Goal: Transaction & Acquisition: Purchase product/service

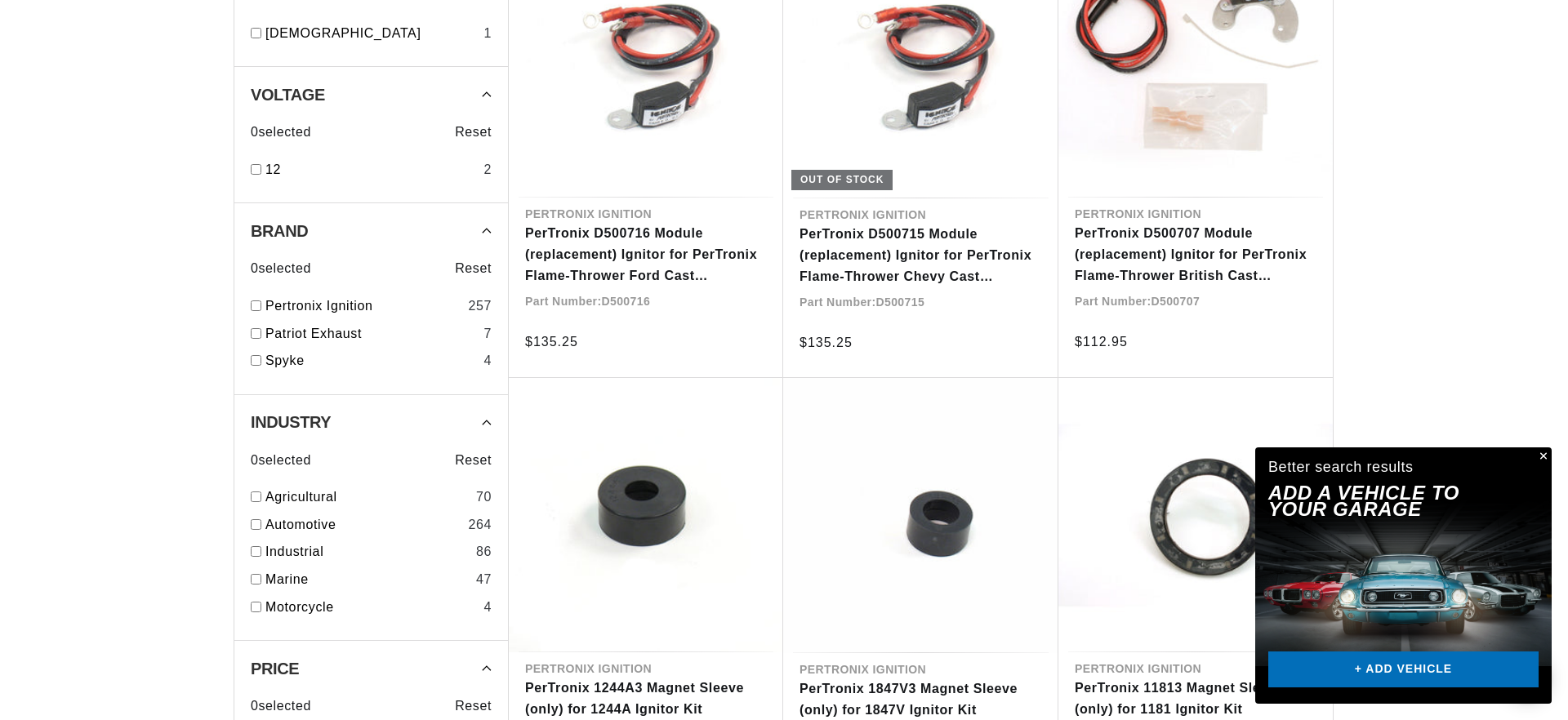
scroll to position [1210, 0]
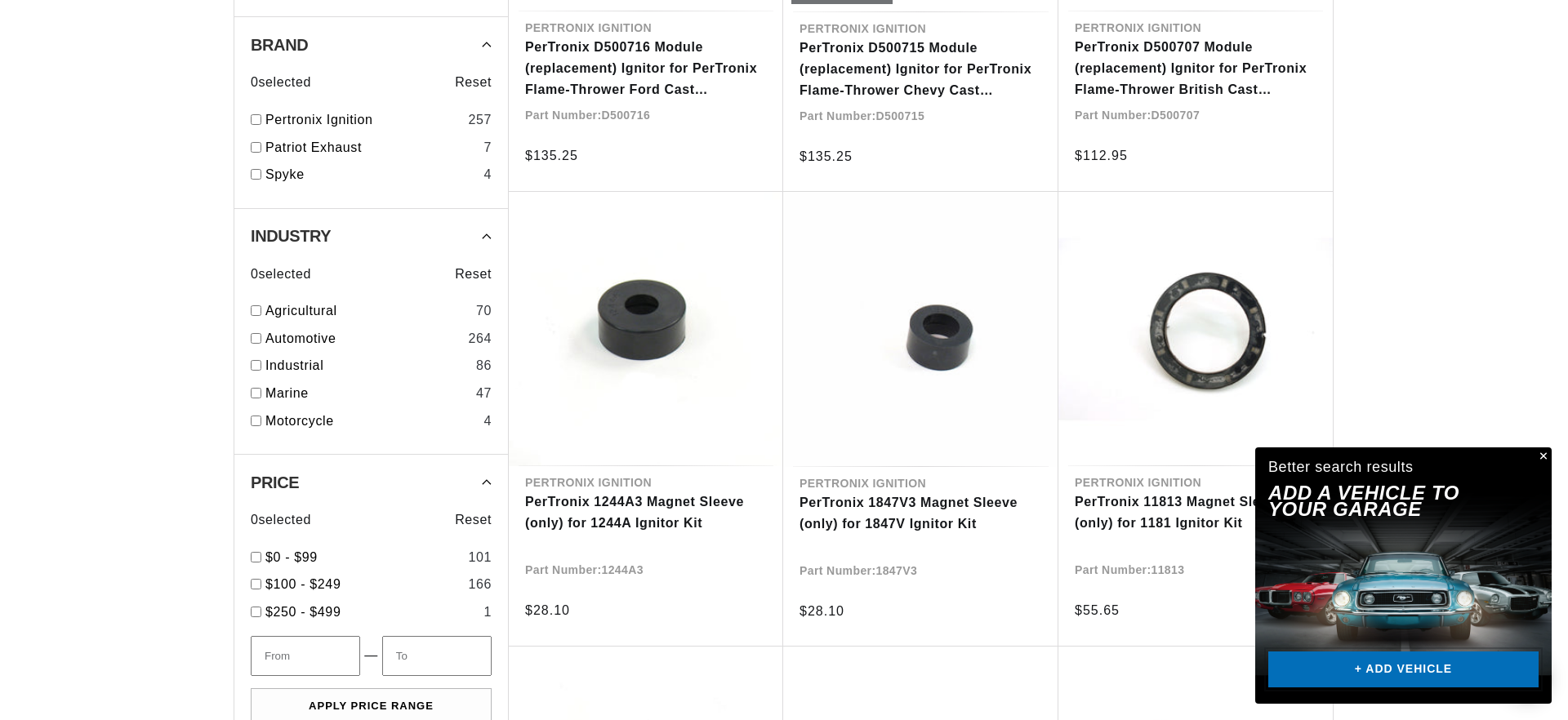
click at [1403, 671] on link "+ ADD VEHICLE" at bounding box center [1403, 670] width 270 height 36
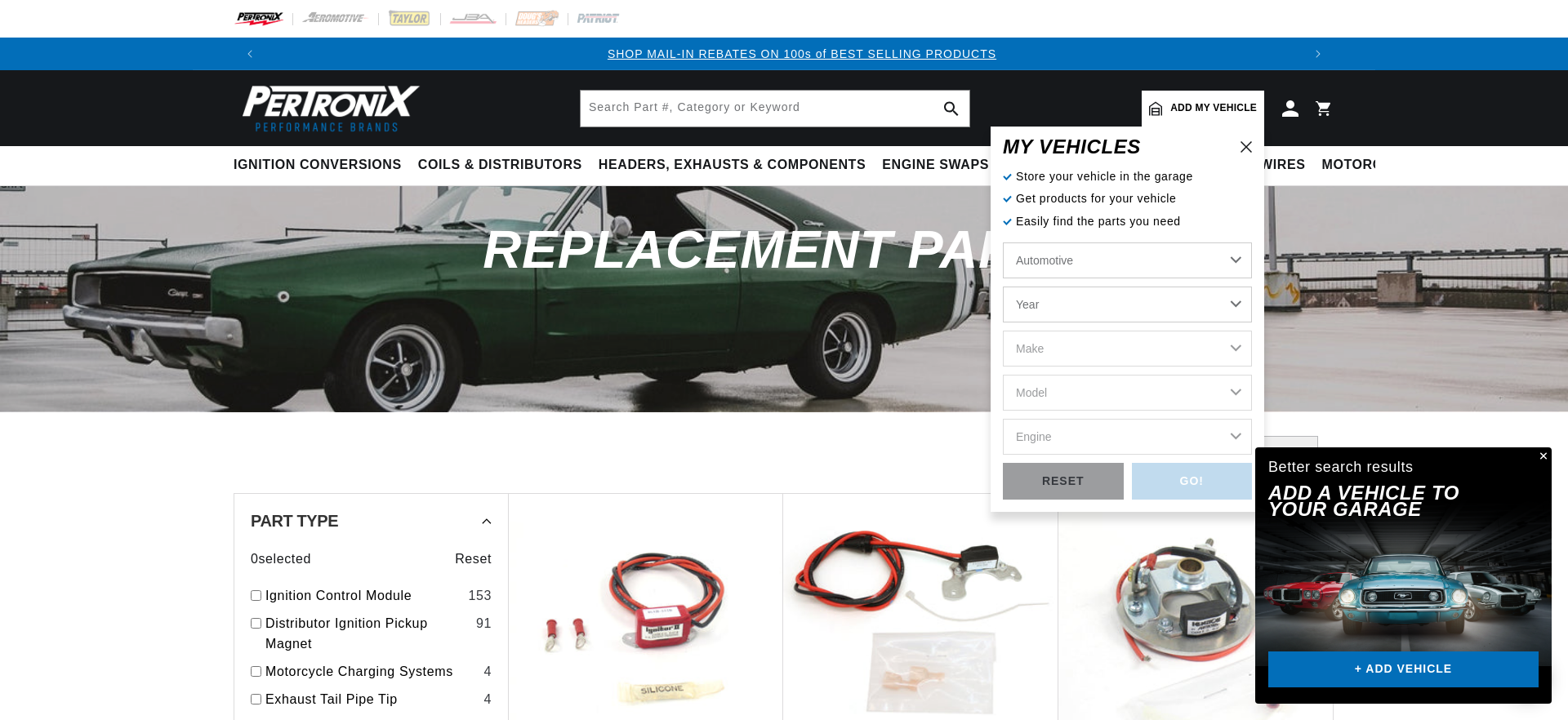
scroll to position [0, 1020]
select select "1972"
click option "1972" at bounding box center [0, 0] width 0 height 0
select select "1972"
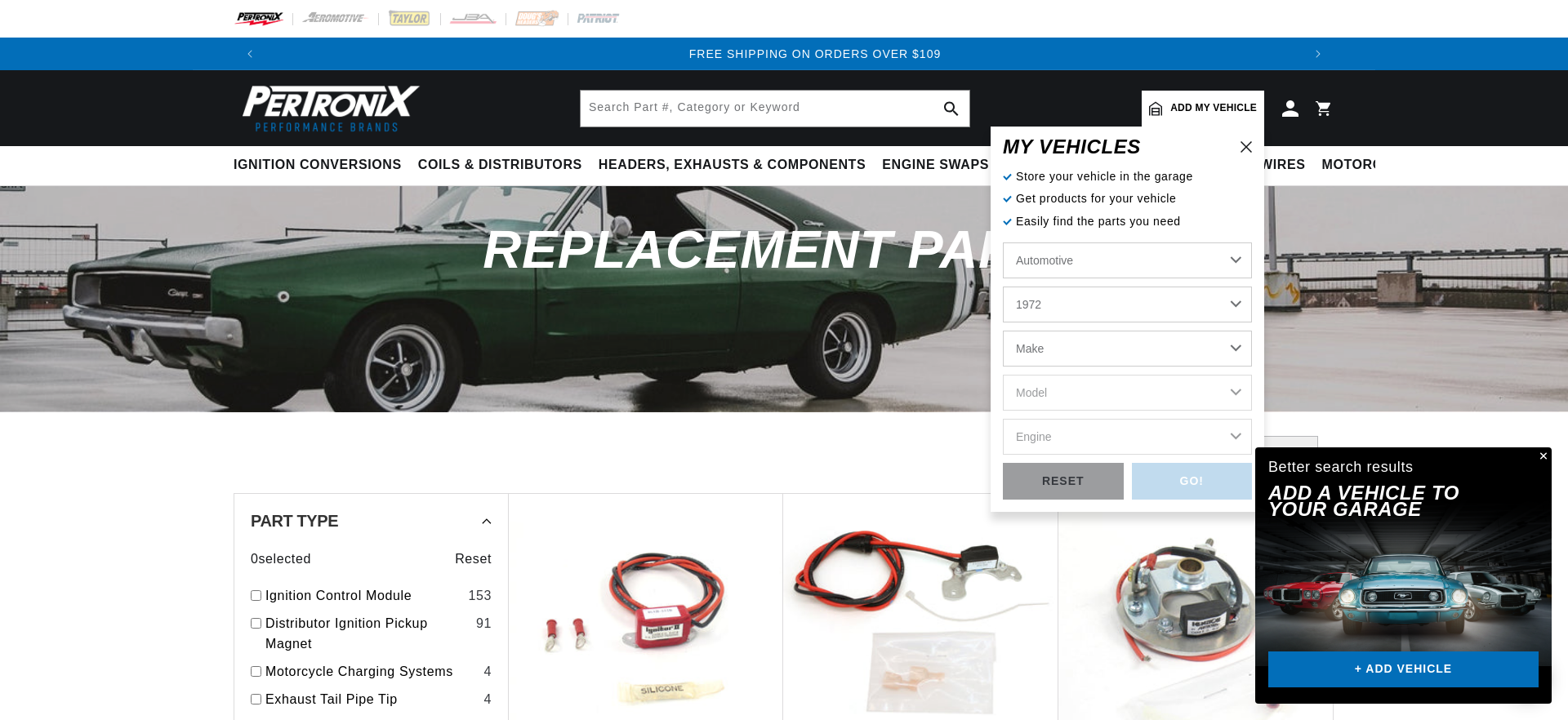
select select "Chevrolet"
click option "Chevrolet" at bounding box center [0, 0] width 0 height 0
select select "Chevrolet"
select select "Corvette"
click option "Corvette" at bounding box center [0, 0] width 0 height 0
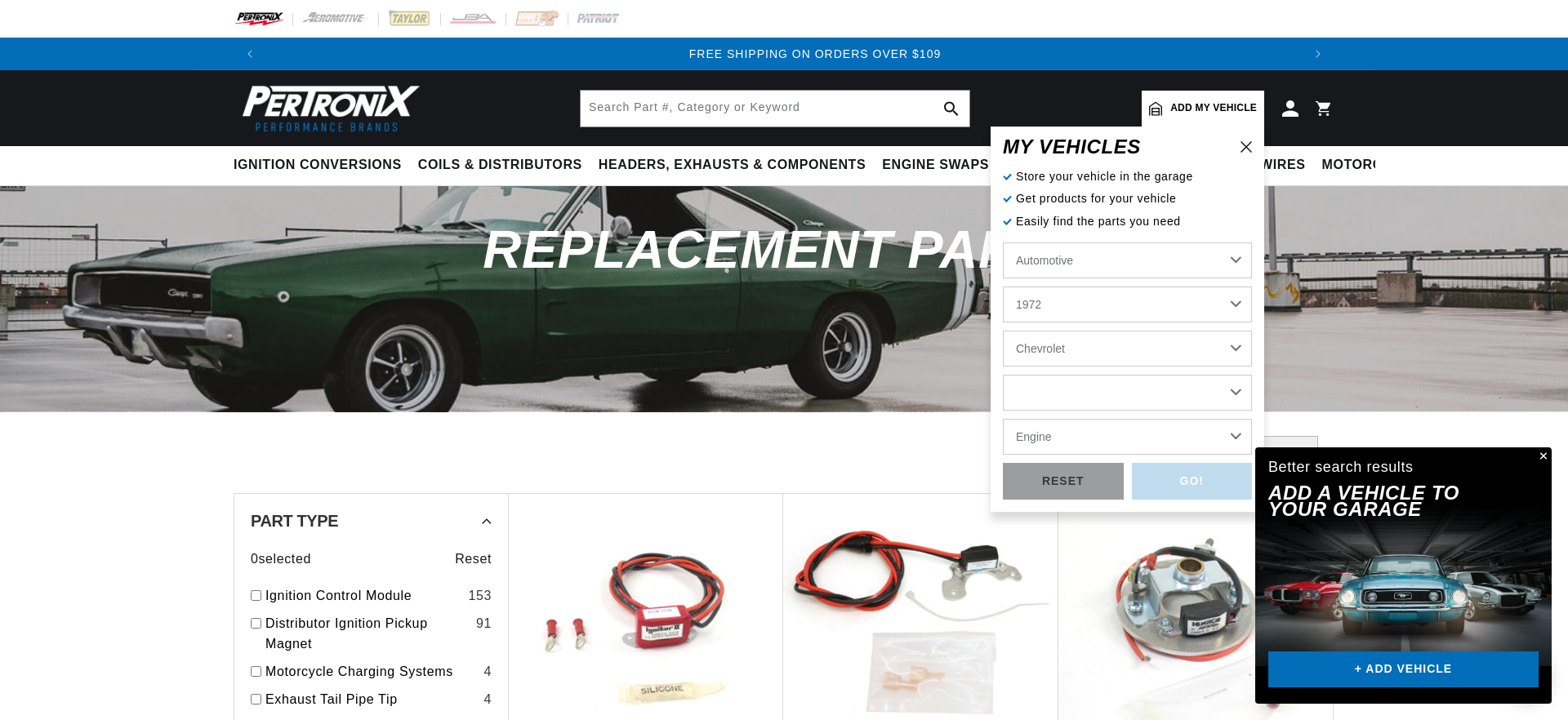
select select "Corvette"
select select "350cid-5.7L"
click option "350cid / 5.7L" at bounding box center [0, 0] width 0 height 0
select select "350cid-5.7L"
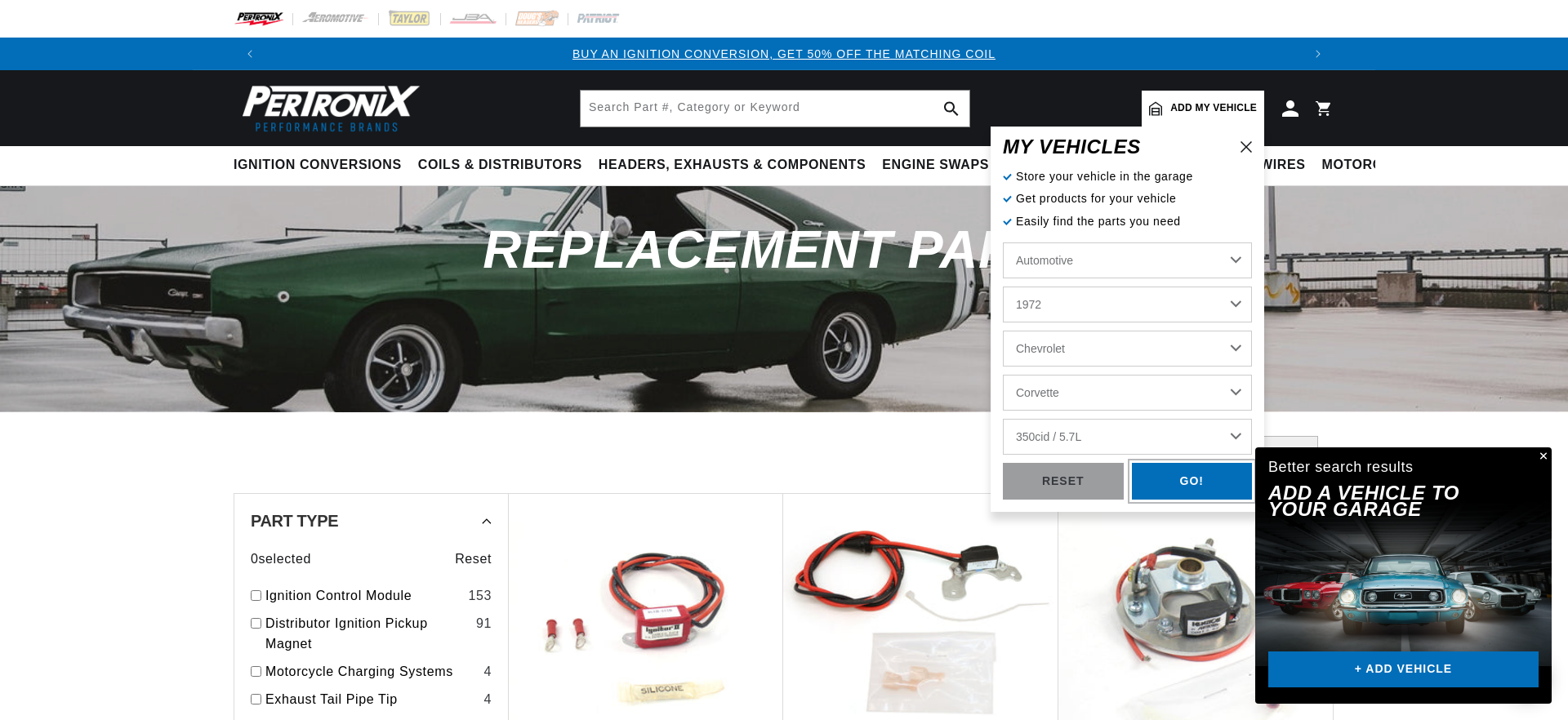
click at [1171, 476] on div "GO!" at bounding box center [1192, 481] width 121 height 36
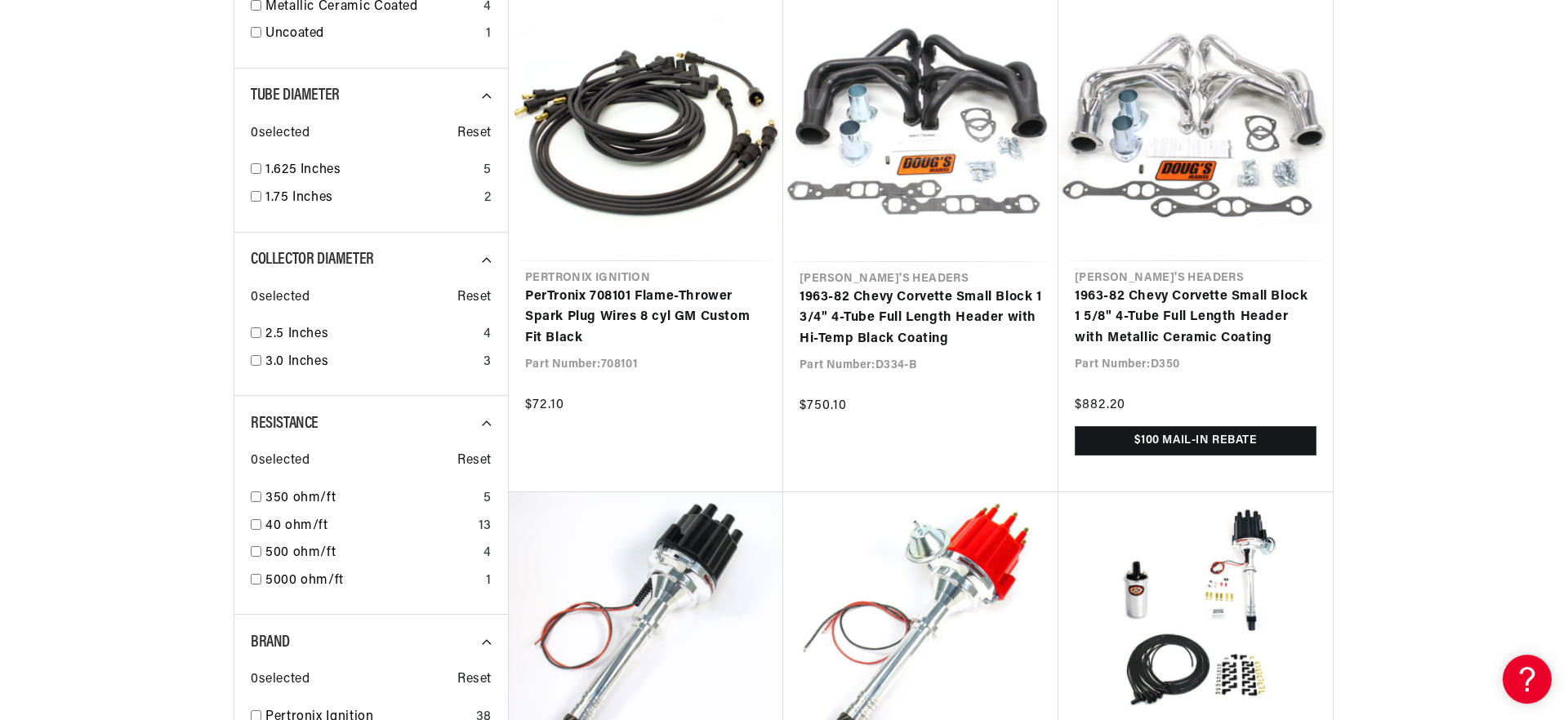
scroll to position [1489, 0]
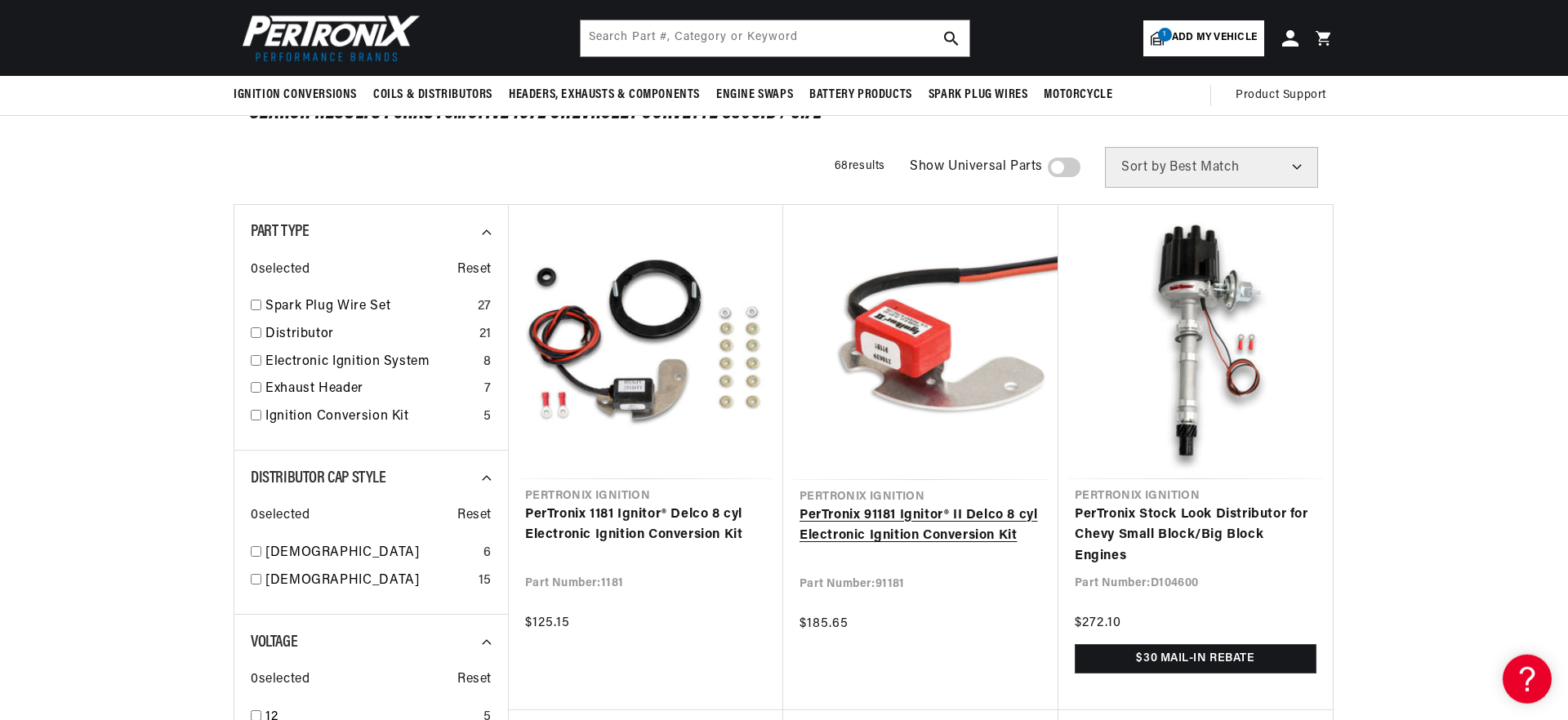
scroll to position [93, 0]
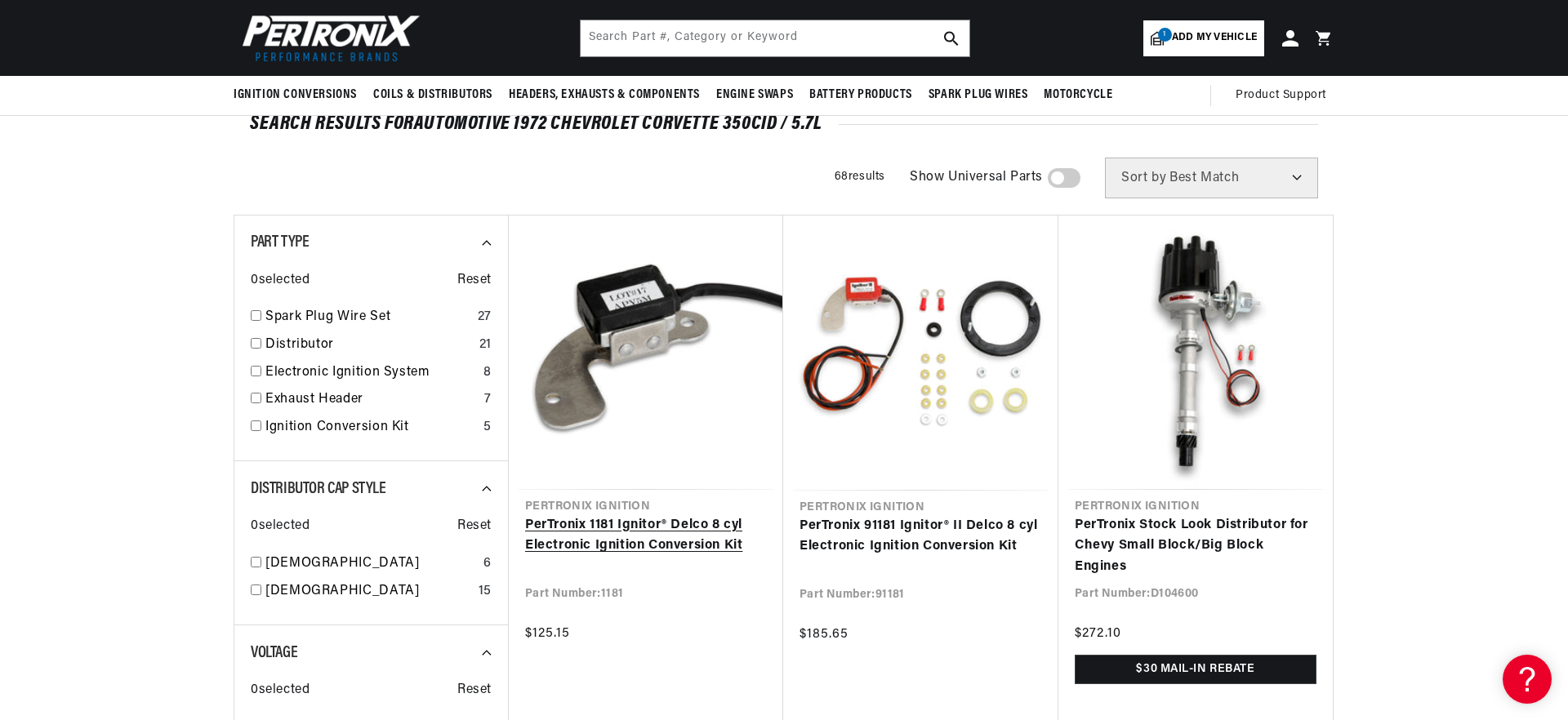
click at [611, 530] on link "PerTronix 1181 Ignitor® Delco 8 cyl Electronic Ignition Conversion Kit" at bounding box center [646, 536] width 242 height 41
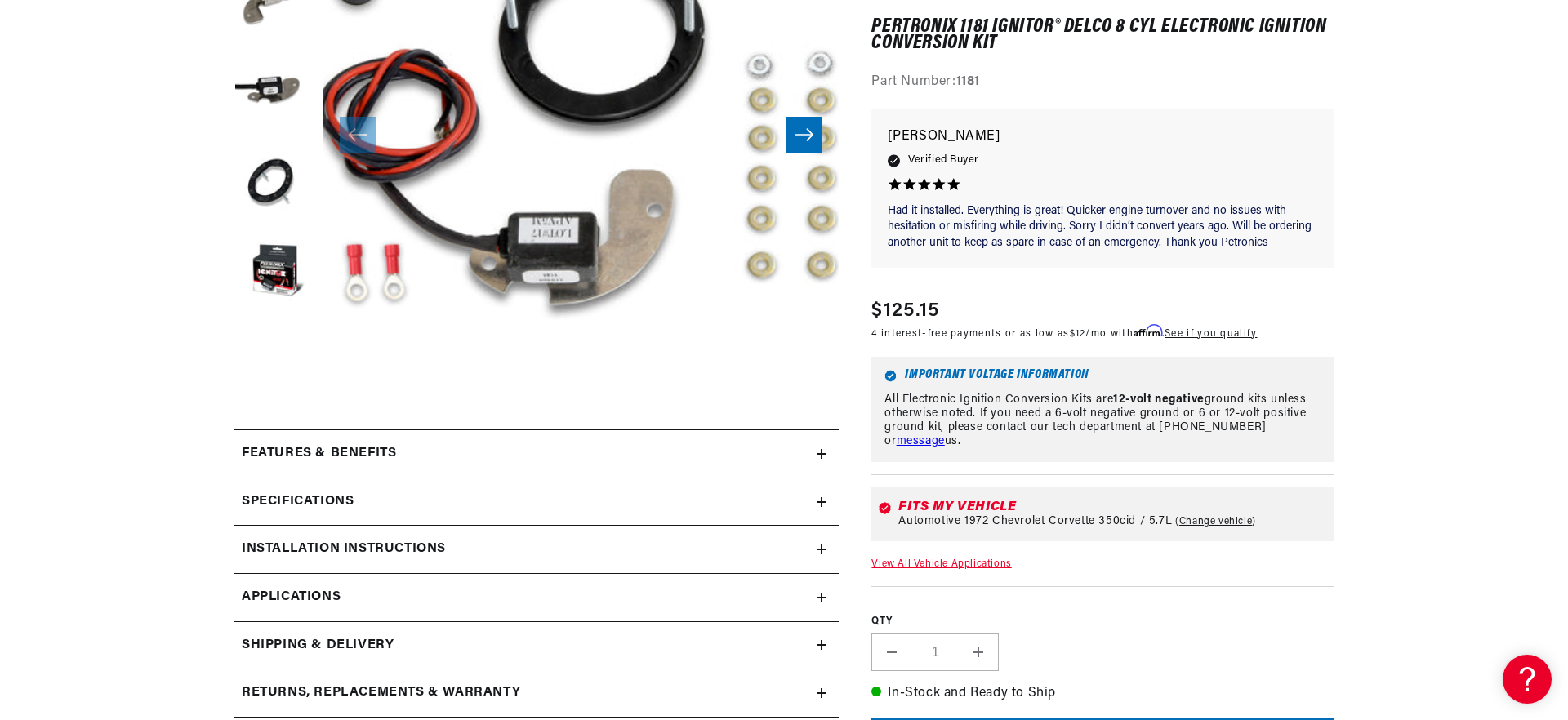
scroll to position [466, 0]
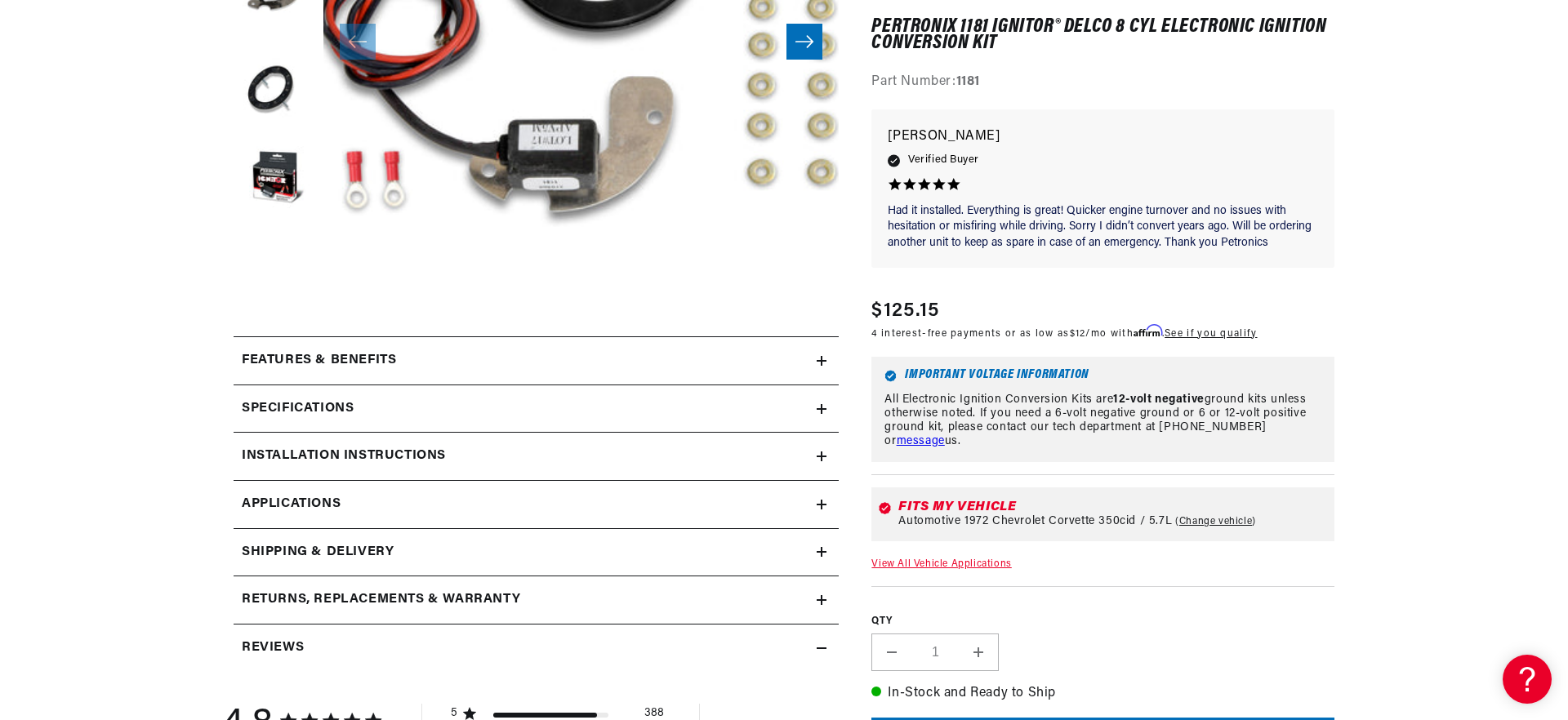
click at [810, 402] on div "Specifications" at bounding box center [525, 409] width 583 height 21
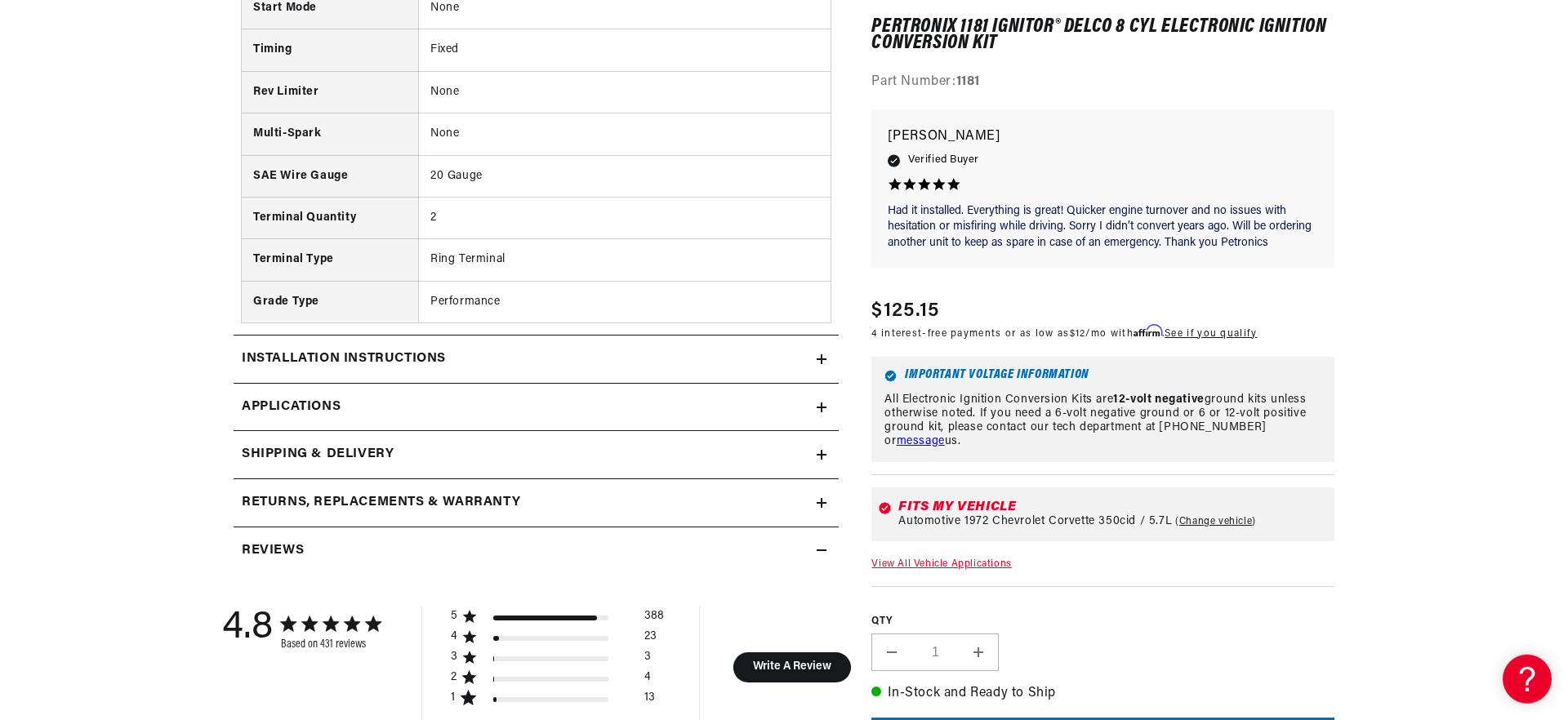
scroll to position [1210, 0]
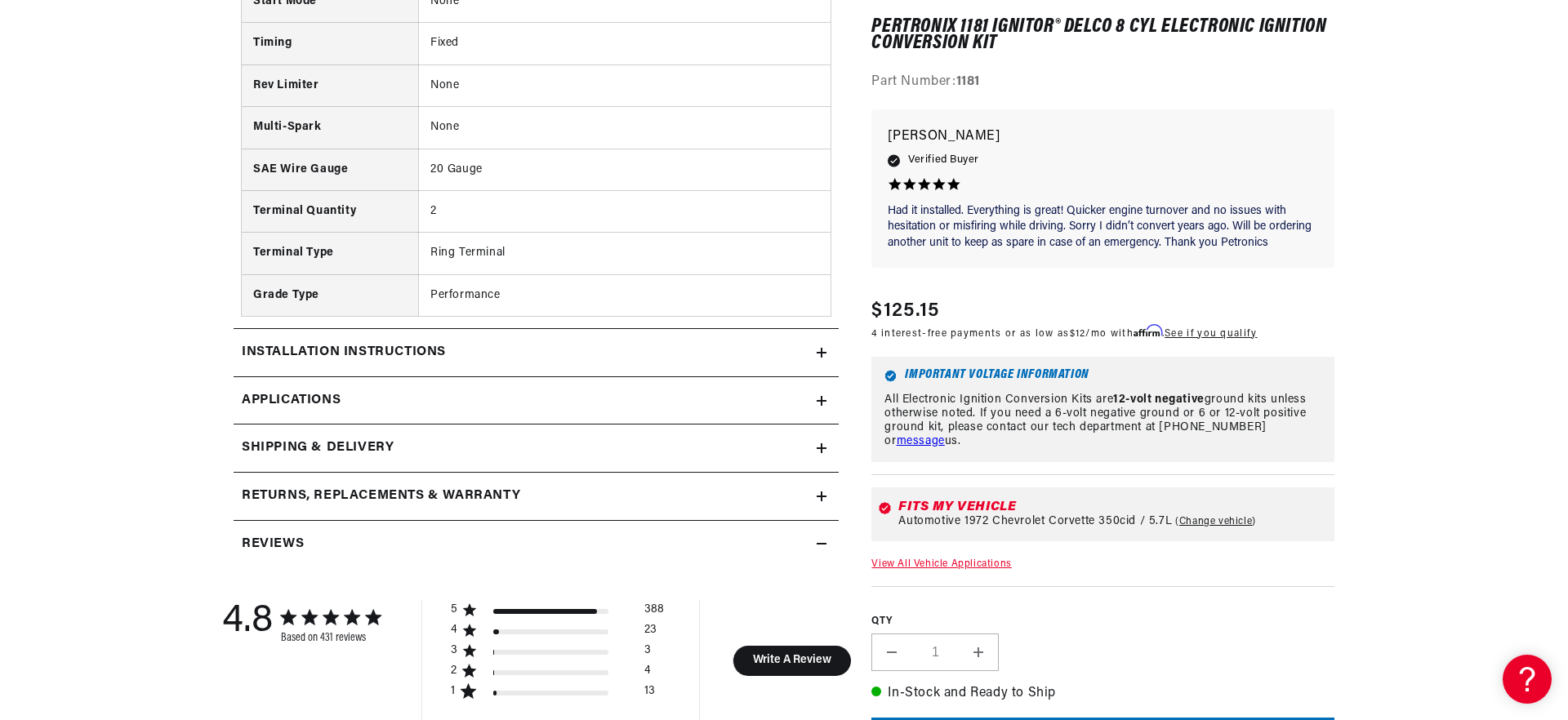
click at [813, 400] on link "Applications" at bounding box center [536, 401] width 606 height 48
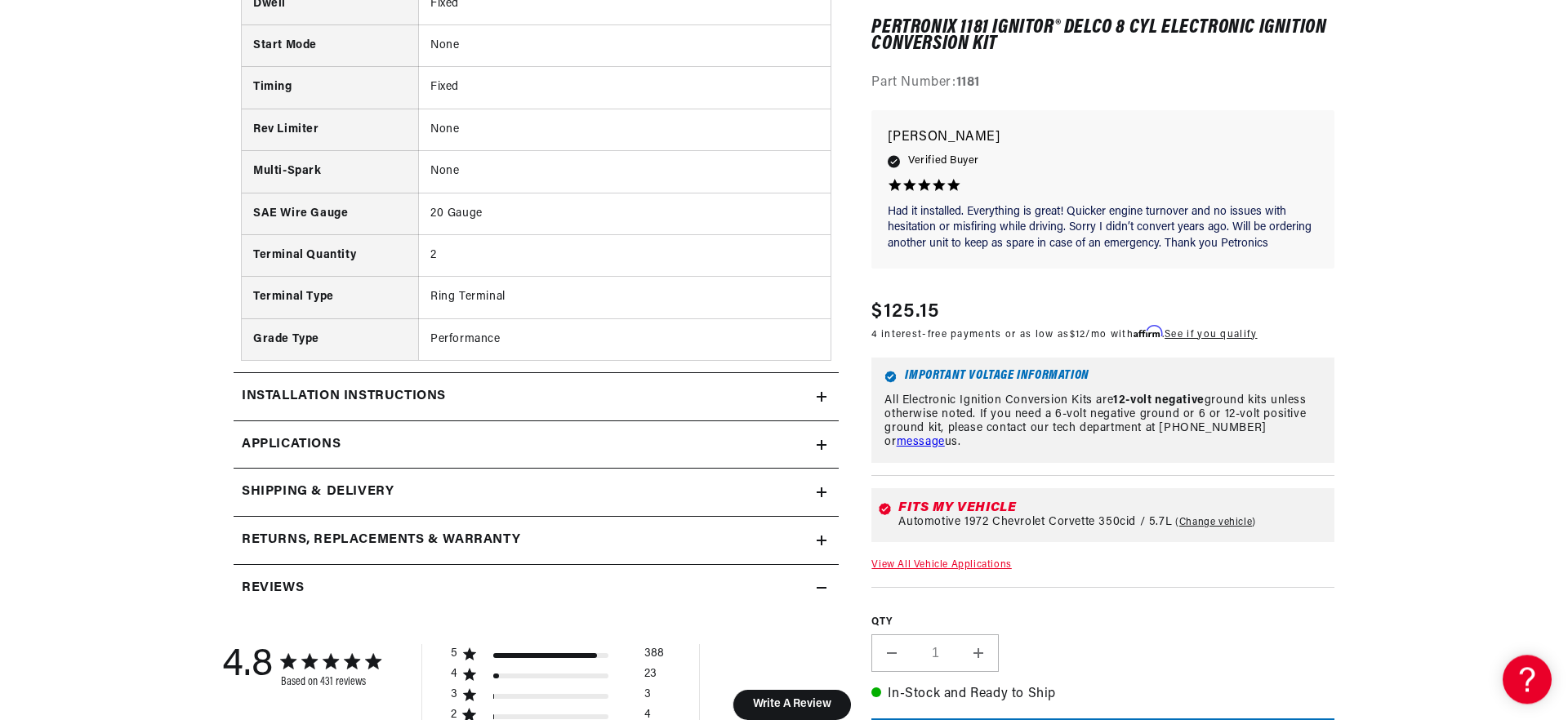
scroll to position [1199, 0]
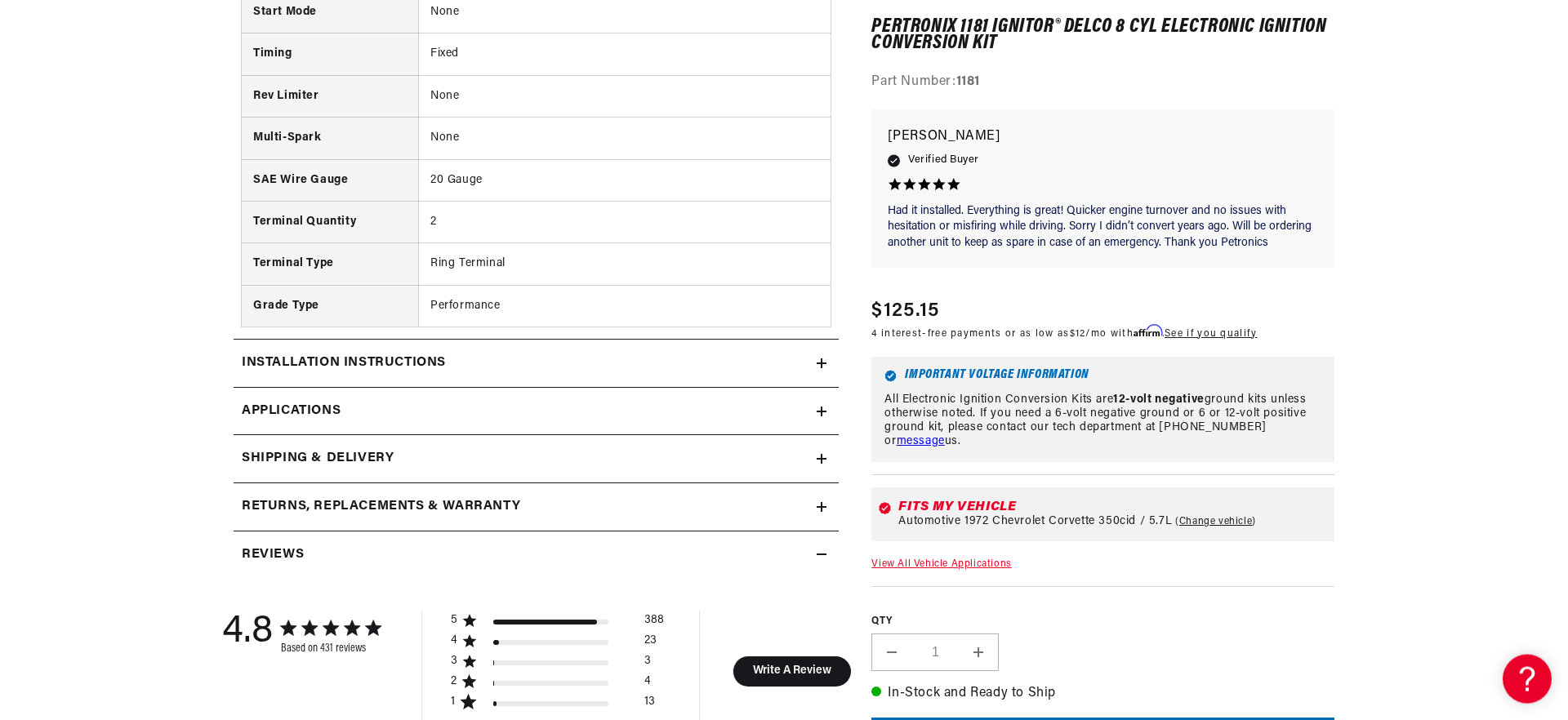
click at [820, 360] on icon at bounding box center [822, 363] width 10 height 10
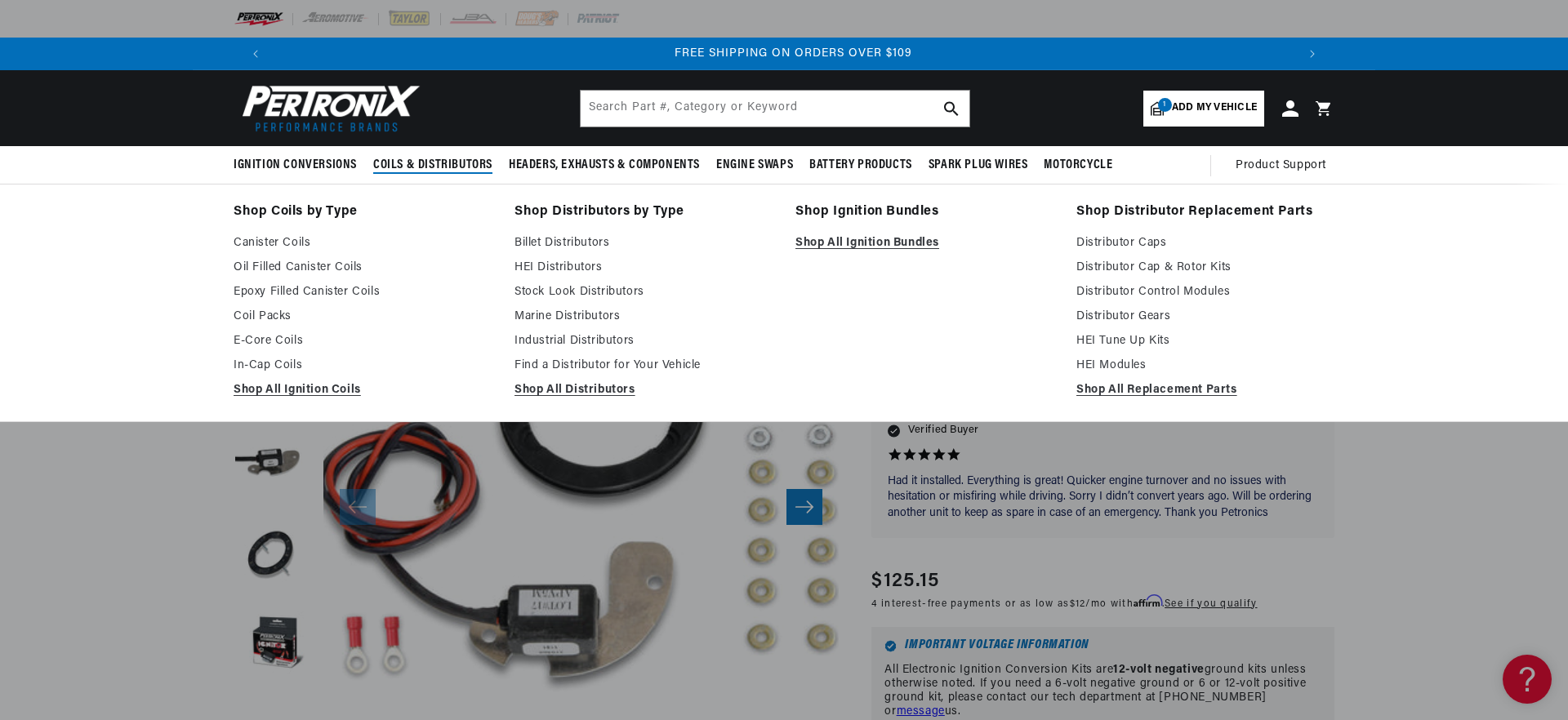
scroll to position [0, 2041]
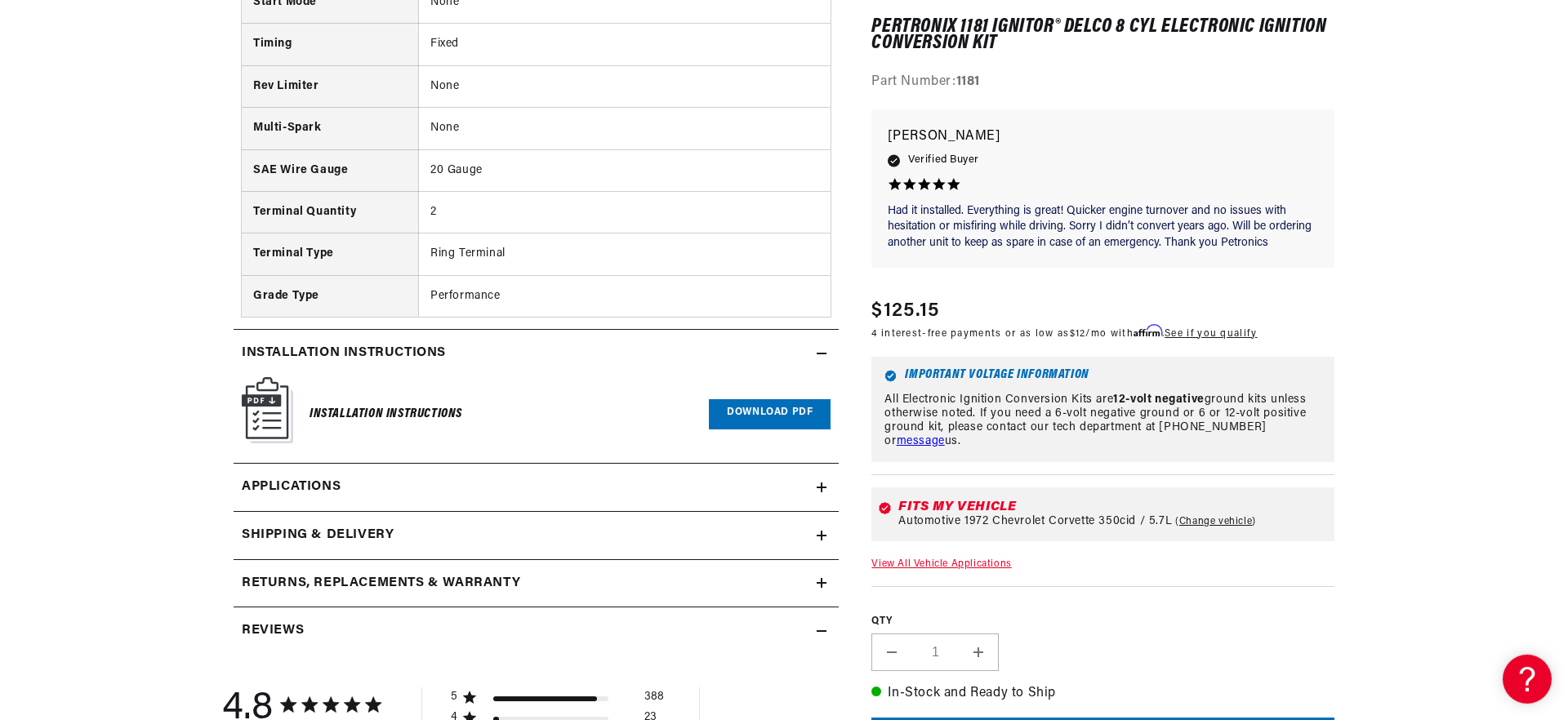
scroll to position [1210, 0]
